Goal: Check status: Check status

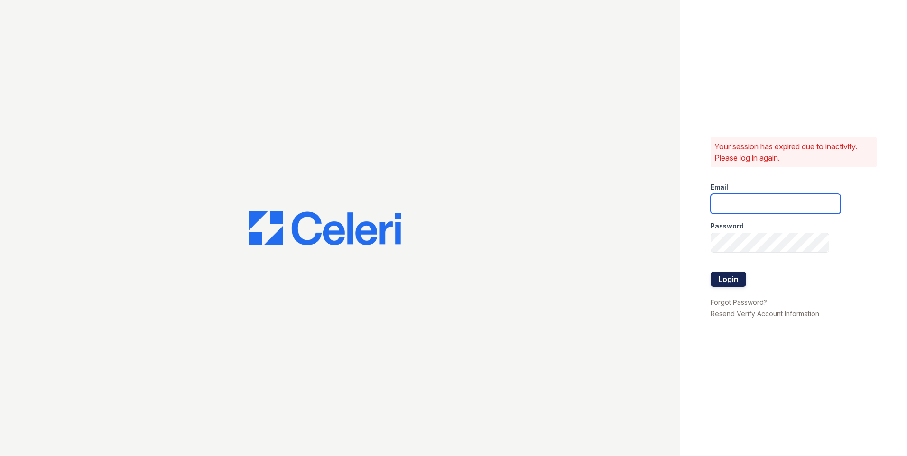
type input "[PERSON_NAME][EMAIL_ADDRESS][PERSON_NAME][DOMAIN_NAME]"
click at [728, 277] on button "Login" at bounding box center [728, 279] width 36 height 15
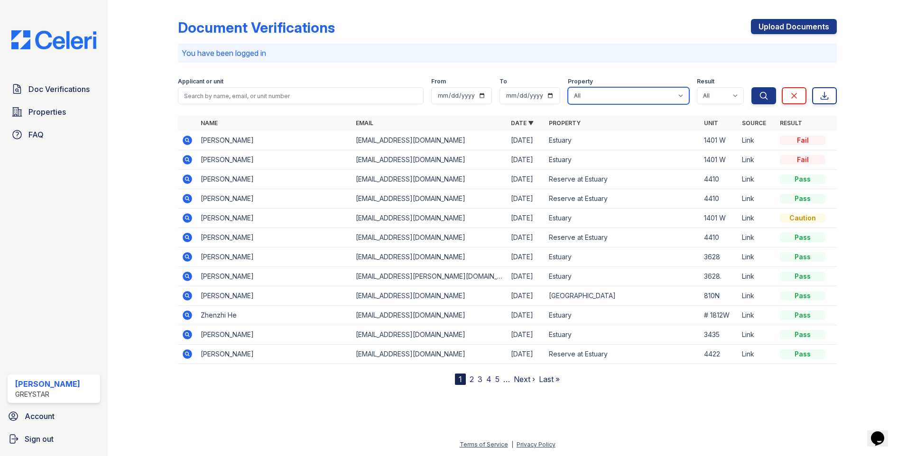
click at [648, 97] on select "All Estuary Harbor 1500 Hoboken Point Reserve at Estuary" at bounding box center [628, 95] width 121 height 17
select select "644"
click at [568, 87] on select "All Estuary Harbor 1500 Hoboken Point Reserve at Estuary" at bounding box center [628, 95] width 121 height 17
click at [423, 67] on div "Document Verifications Upload Documents You have been logged in Filter Applican…" at bounding box center [507, 194] width 659 height 381
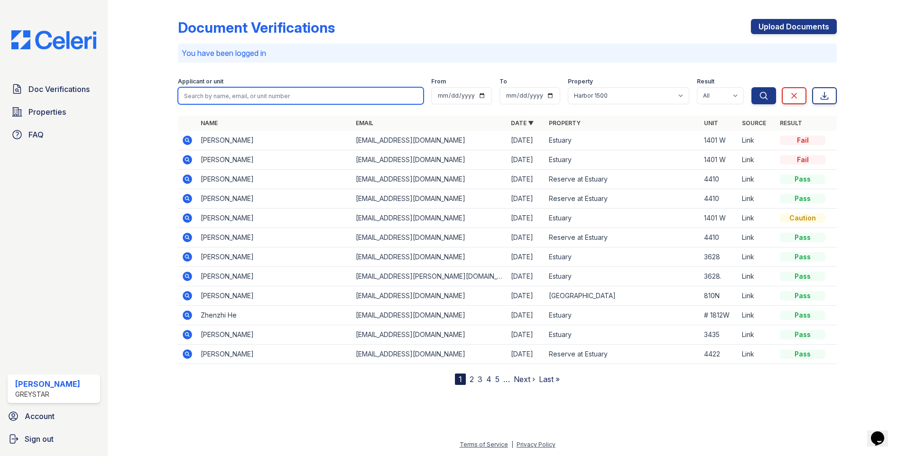
click at [299, 100] on input "search" at bounding box center [301, 95] width 246 height 17
type input "447"
click at [751, 87] on button "Search" at bounding box center [763, 95] width 25 height 17
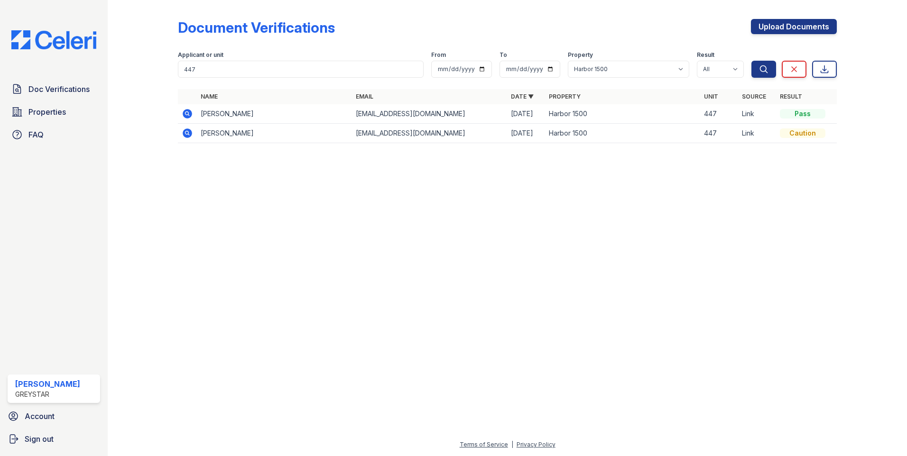
click at [188, 133] on icon at bounding box center [186, 132] width 2 height 2
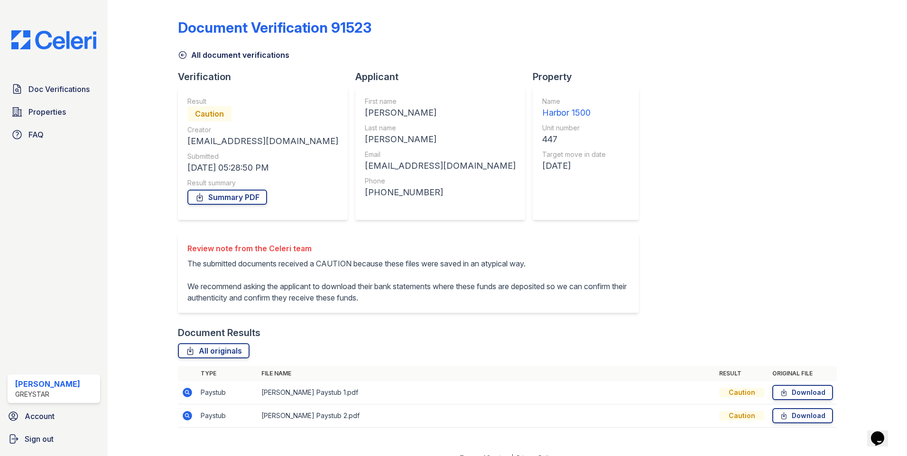
scroll to position [36, 0]
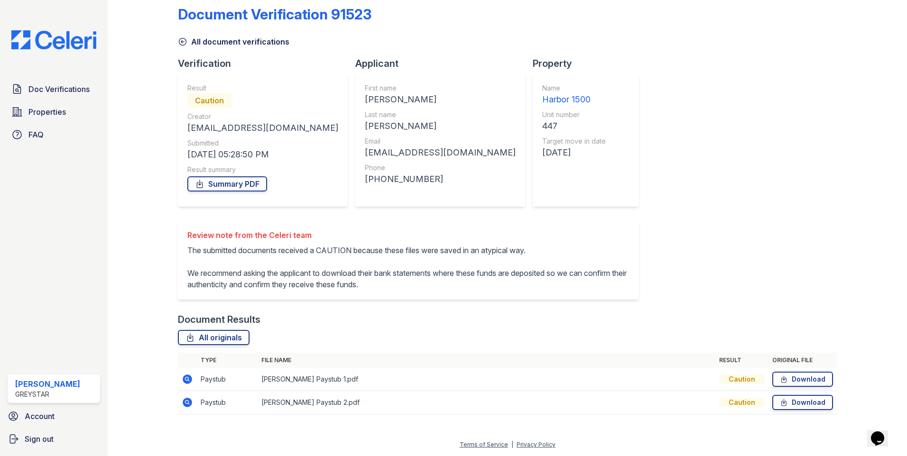
click at [187, 378] on icon at bounding box center [186, 379] width 2 height 2
click at [186, 403] on icon at bounding box center [186, 402] width 2 height 2
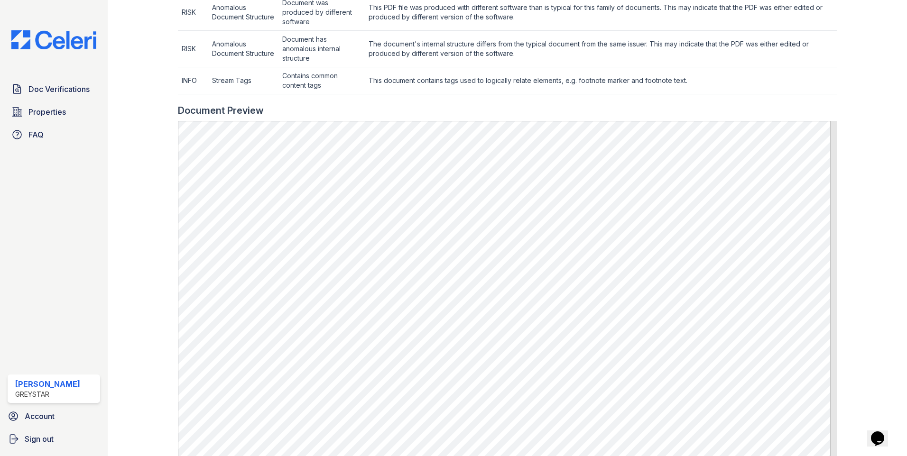
scroll to position [569, 0]
